Goal: Transaction & Acquisition: Purchase product/service

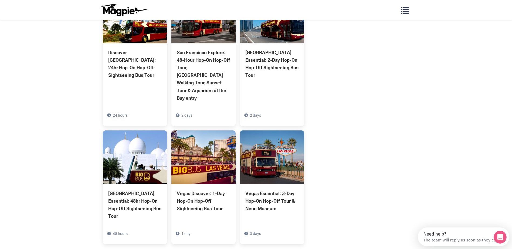
scroll to position [475, 0]
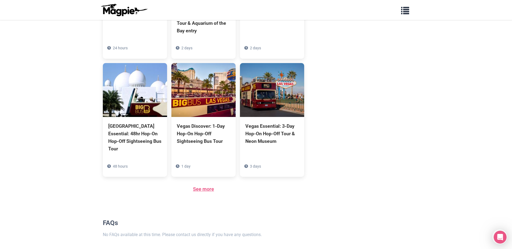
click at [209, 187] on link "See more" at bounding box center [203, 190] width 21 height 6
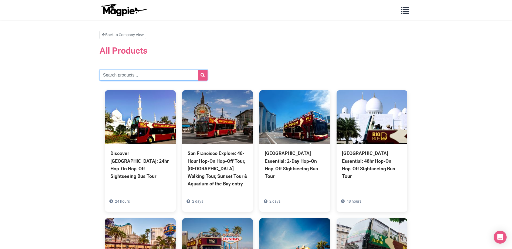
click at [136, 78] on input "text" at bounding box center [154, 75] width 108 height 11
type input "chicago sunset"
click at [198, 70] on button "submit" at bounding box center [203, 75] width 10 height 11
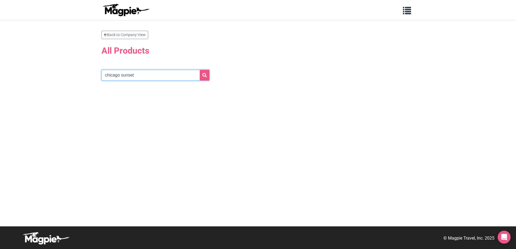
drag, startPoint x: 141, startPoint y: 77, endPoint x: 119, endPoint y: 77, distance: 22.9
click at [119, 77] on input "chicago sunset" at bounding box center [155, 75] width 108 height 11
type input "[GEOGRAPHIC_DATA]"
click at [200, 70] on button "submit" at bounding box center [205, 75] width 10 height 11
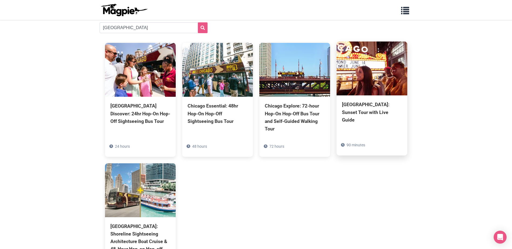
scroll to position [54, 0]
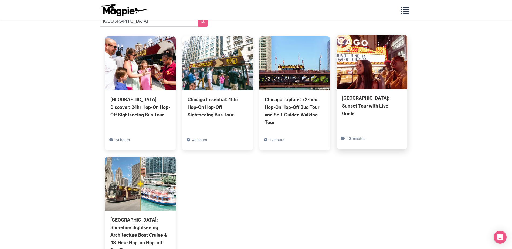
click at [362, 102] on div "[GEOGRAPHIC_DATA]: Sunset Tour with Live Guide" at bounding box center [372, 105] width 60 height 23
